Goal: Browse casually

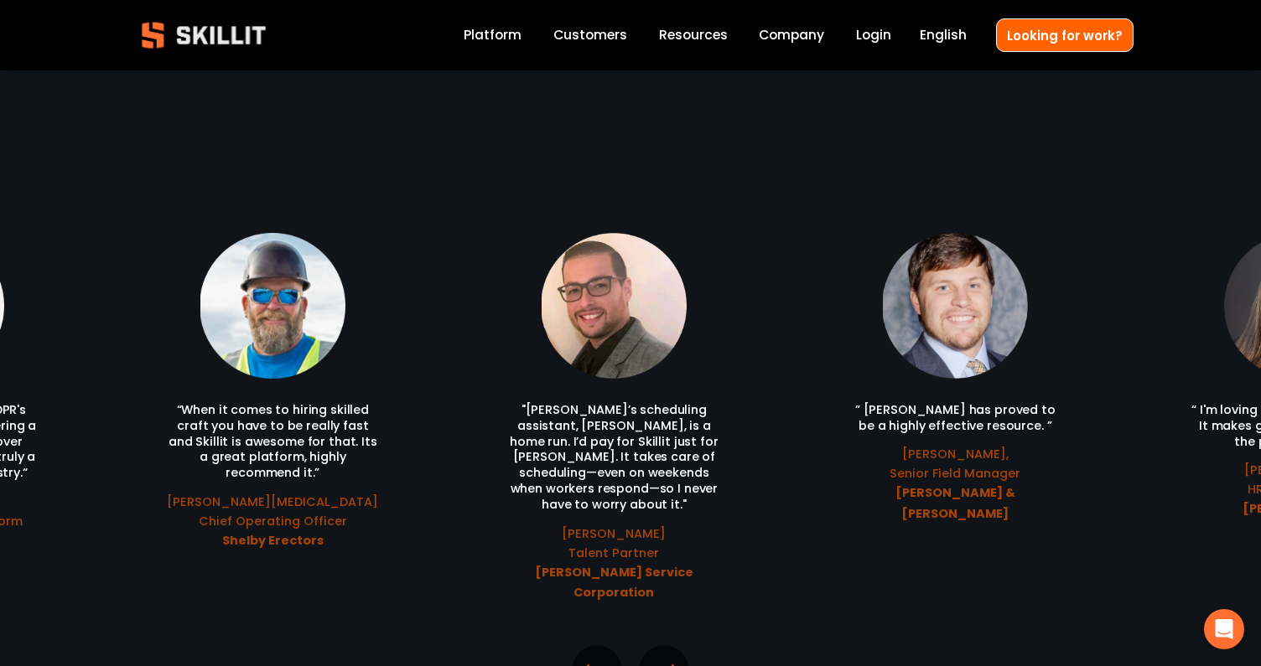
scroll to position [3503, 0]
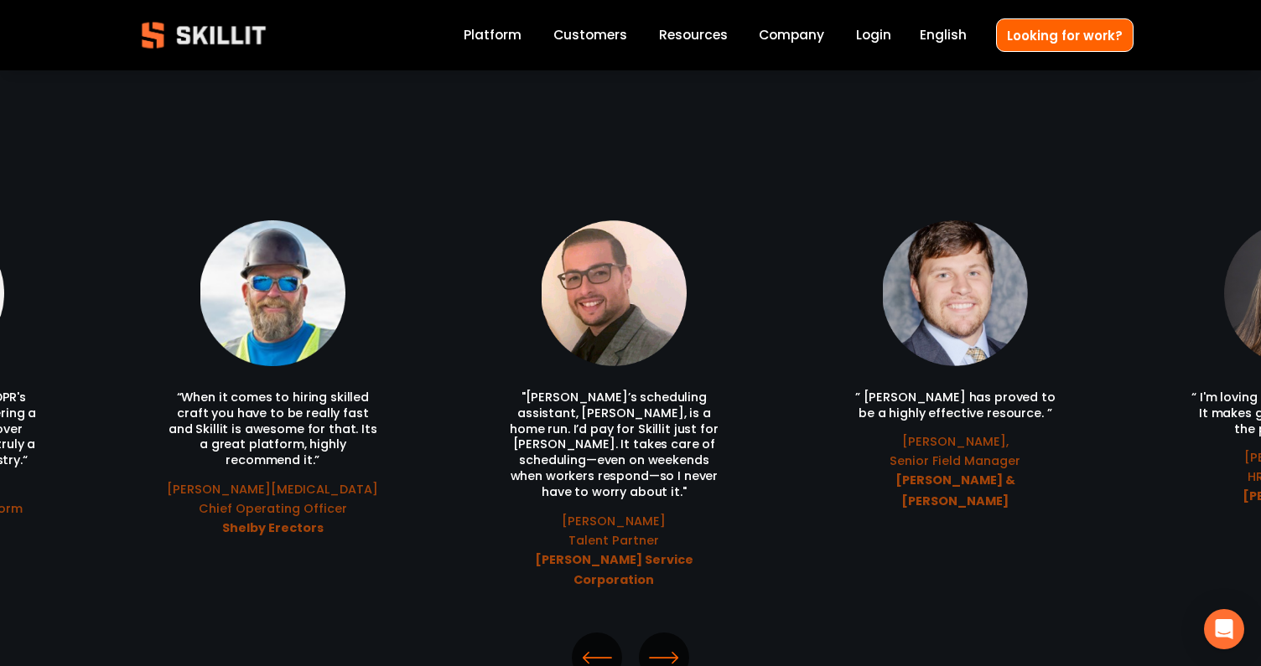
click at [662, 643] on icon "\a \a \a Next\a \a" at bounding box center [664, 658] width 30 height 30
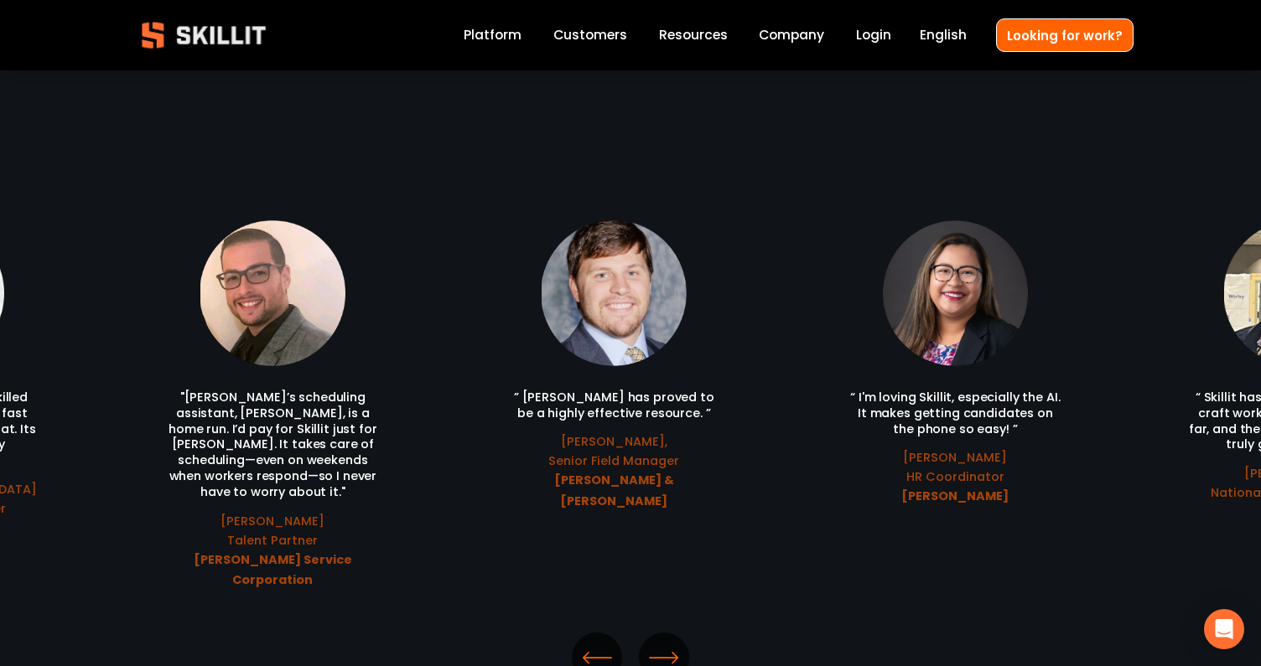
click at [662, 643] on icon "\a \a \a Next\a \a" at bounding box center [664, 658] width 30 height 30
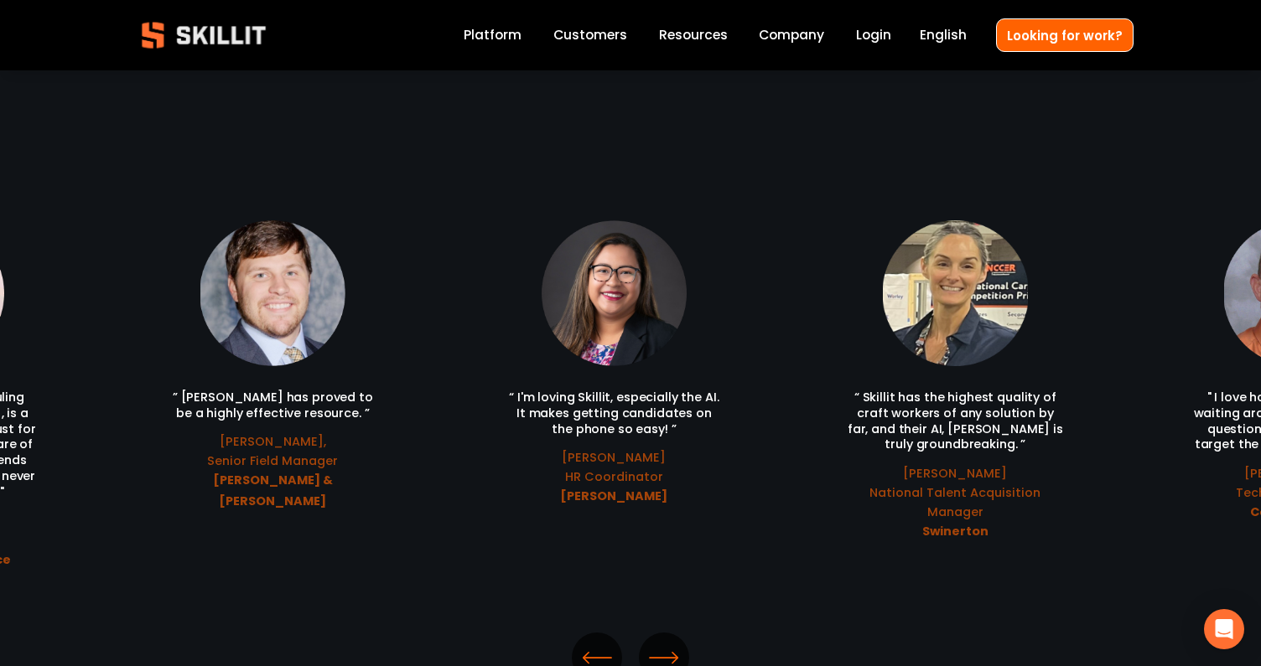
click at [662, 643] on icon "\a \a \a Next\a \a" at bounding box center [664, 658] width 30 height 30
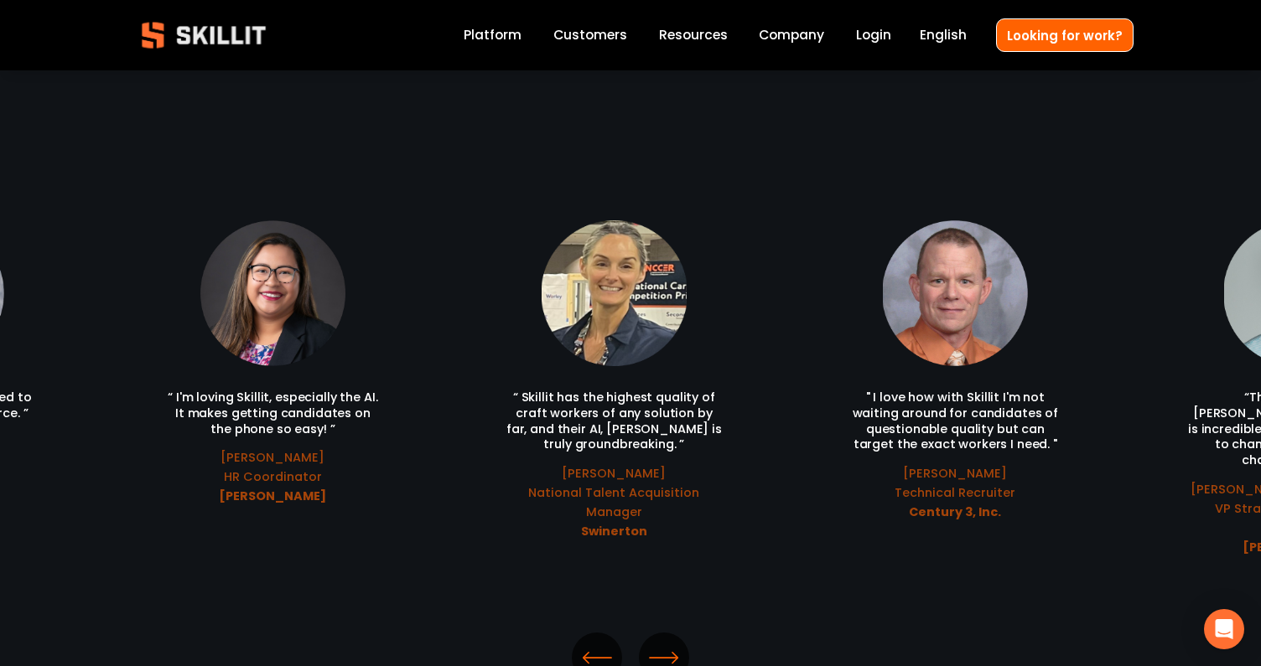
click at [662, 643] on icon "\a \a \a Next\a \a" at bounding box center [664, 658] width 30 height 30
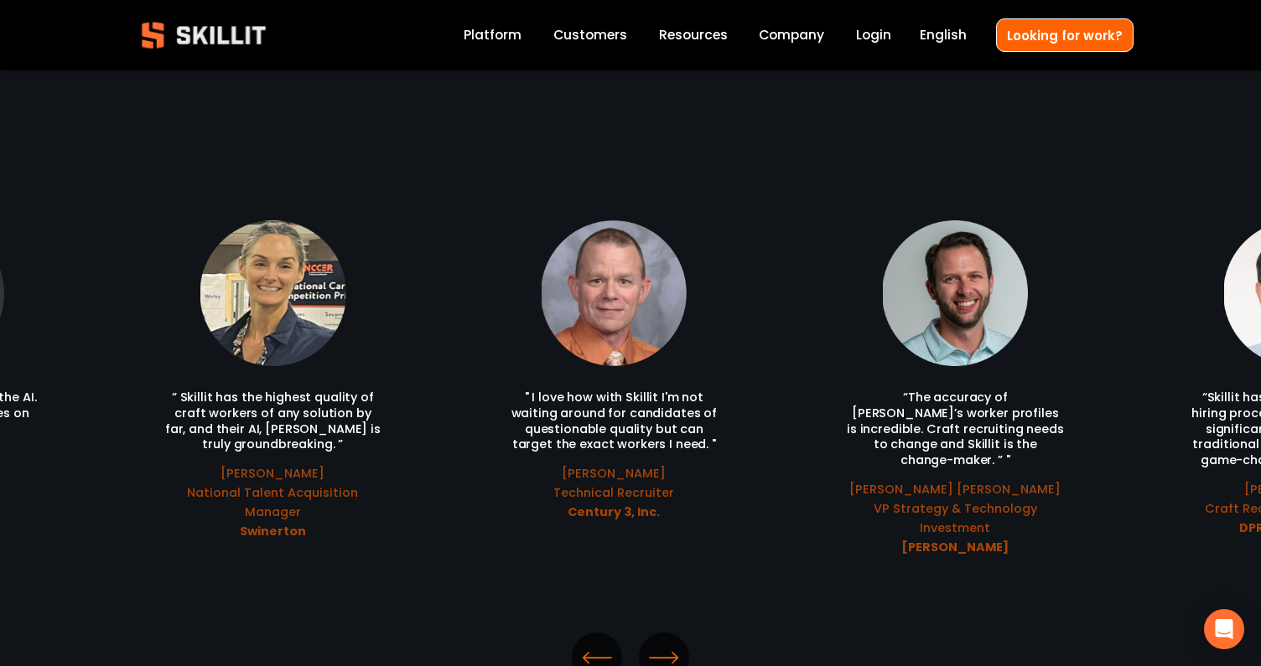
click at [662, 643] on icon "\a \a \a Next\a \a" at bounding box center [664, 658] width 30 height 30
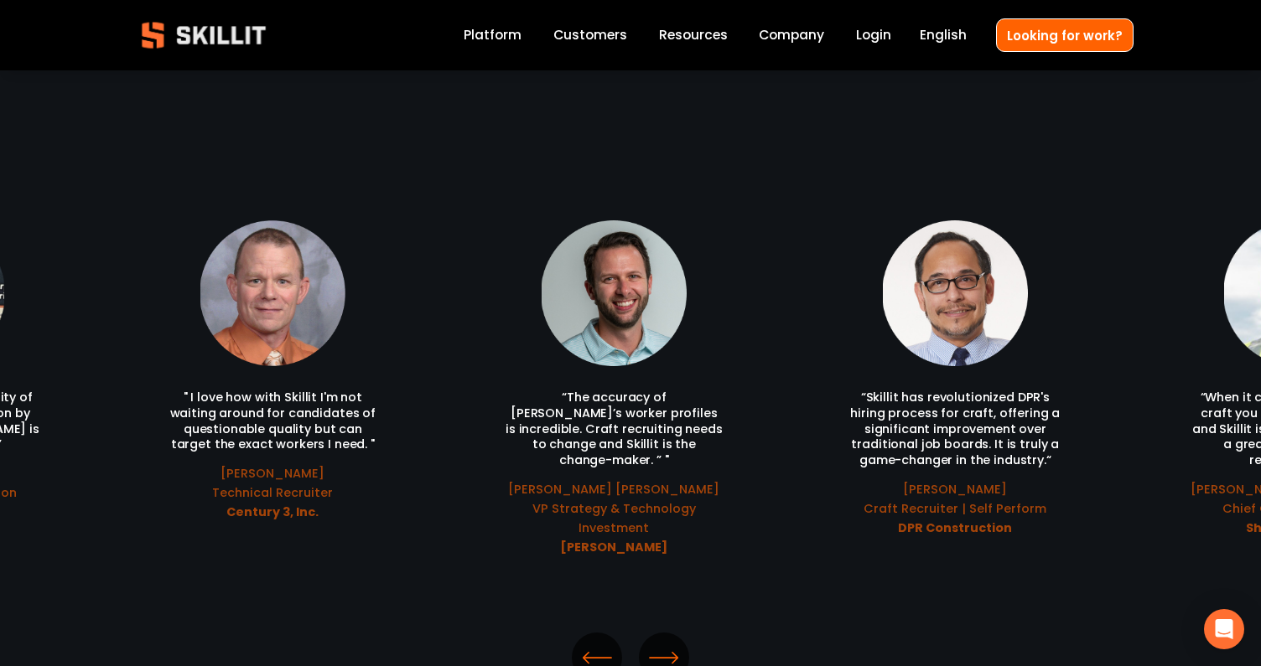
click at [662, 643] on icon "\a \a \a Next\a \a" at bounding box center [664, 658] width 30 height 30
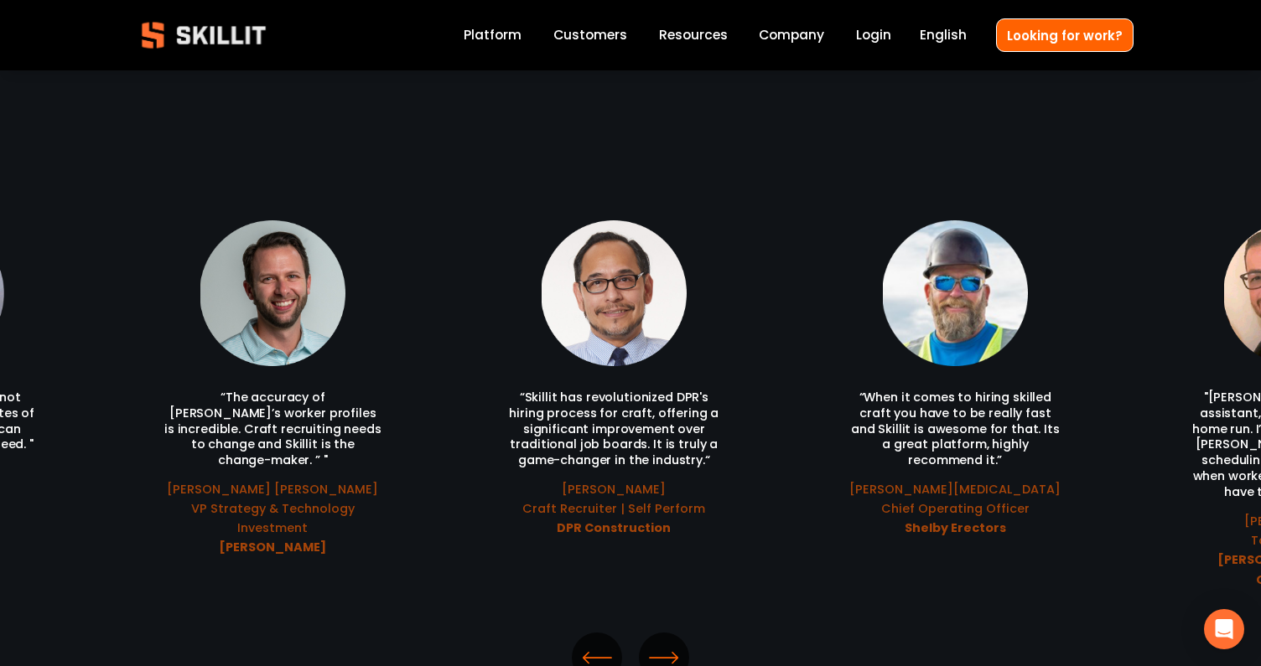
click at [662, 643] on icon "\a \a \a Next\a \a" at bounding box center [664, 658] width 30 height 30
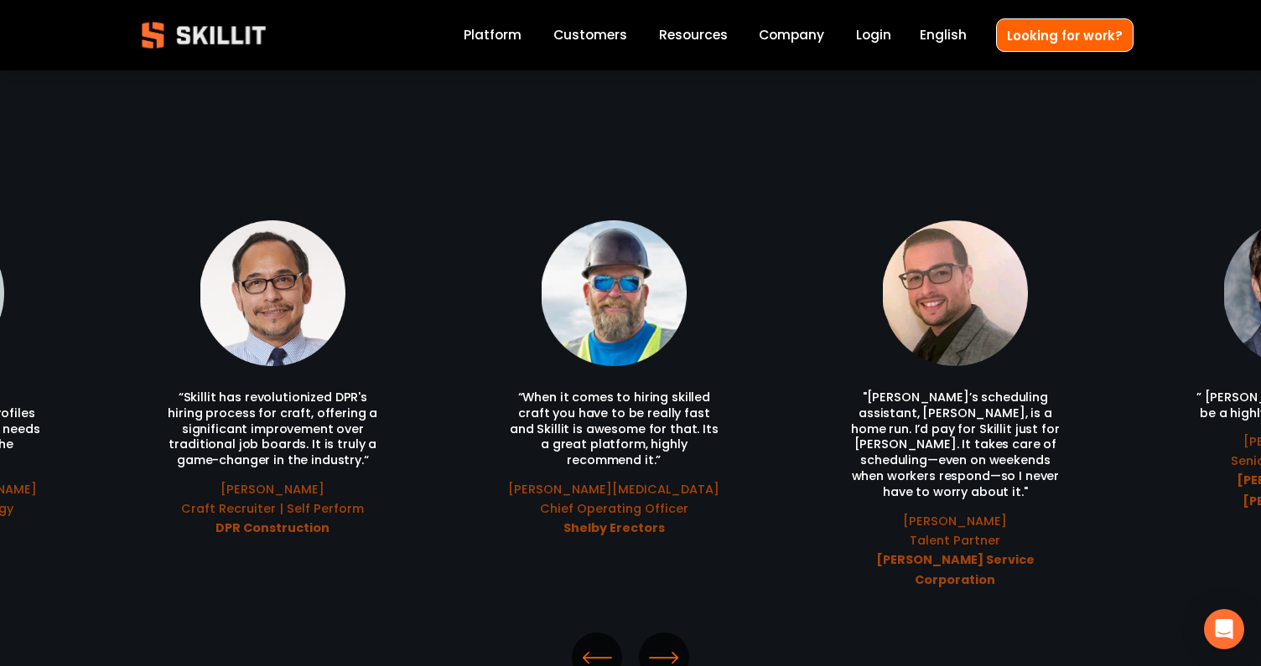
click at [662, 643] on icon "\a \a \a Next\a \a" at bounding box center [664, 658] width 30 height 30
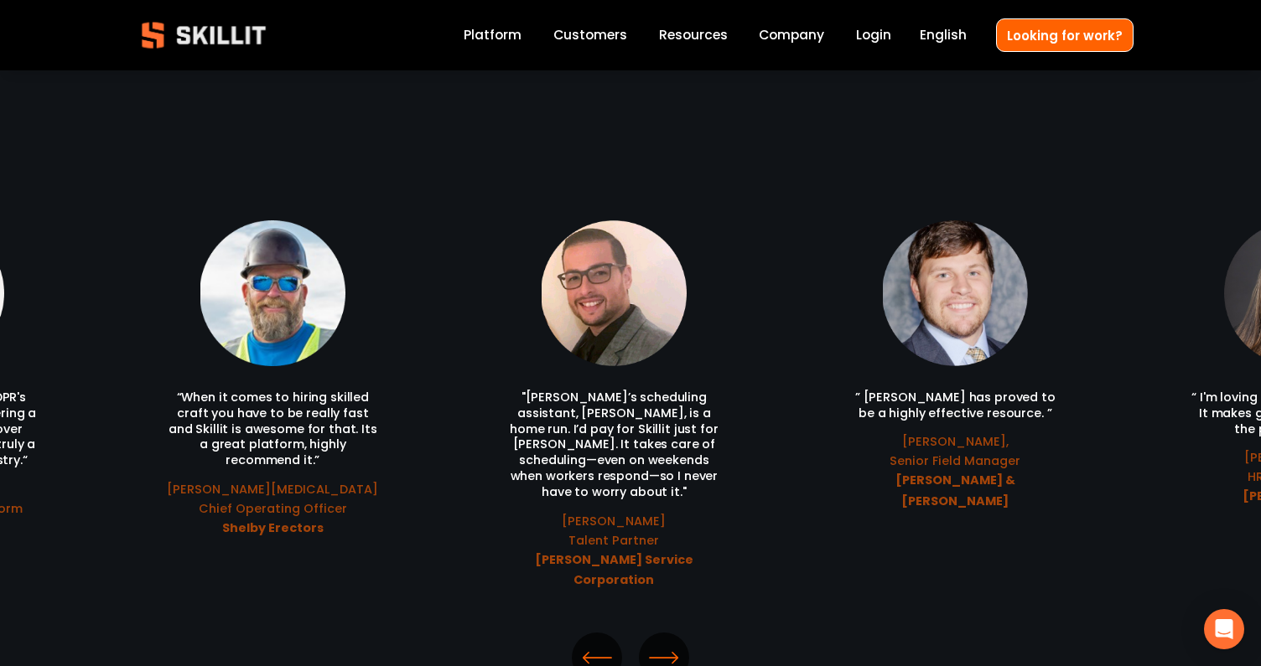
click at [662, 643] on icon "\a \a \a Next\a \a" at bounding box center [664, 658] width 30 height 30
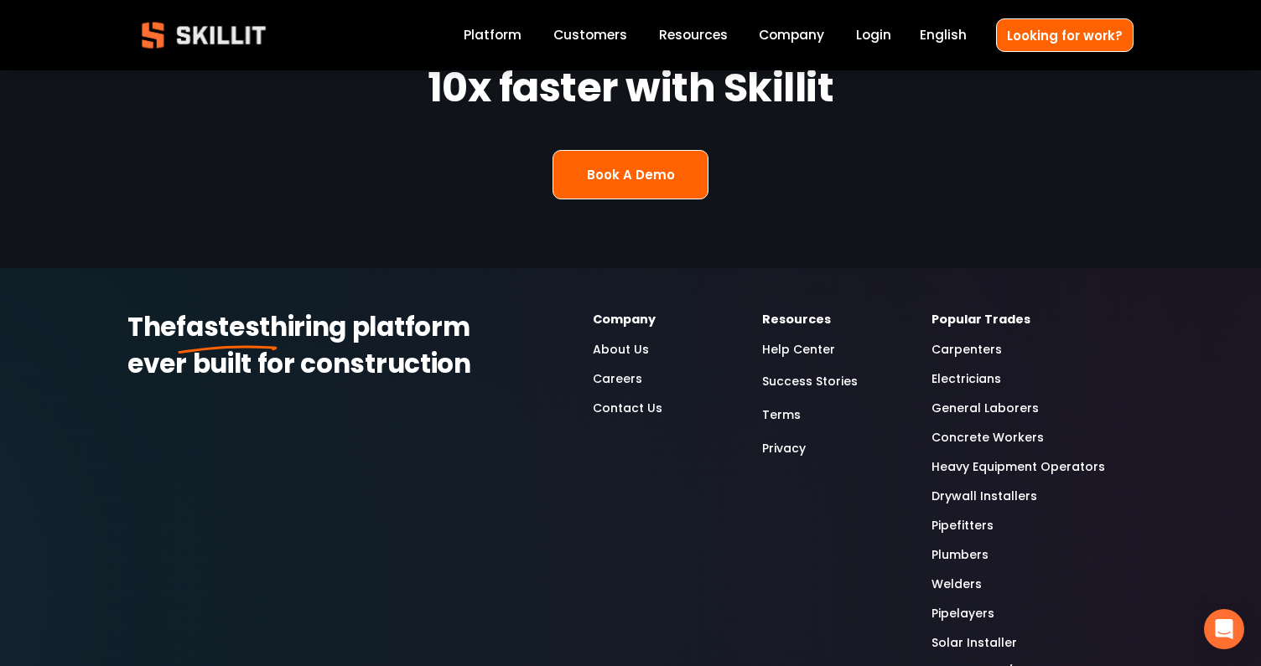
scroll to position [4634, 0]
